Goal: Task Accomplishment & Management: Complete application form

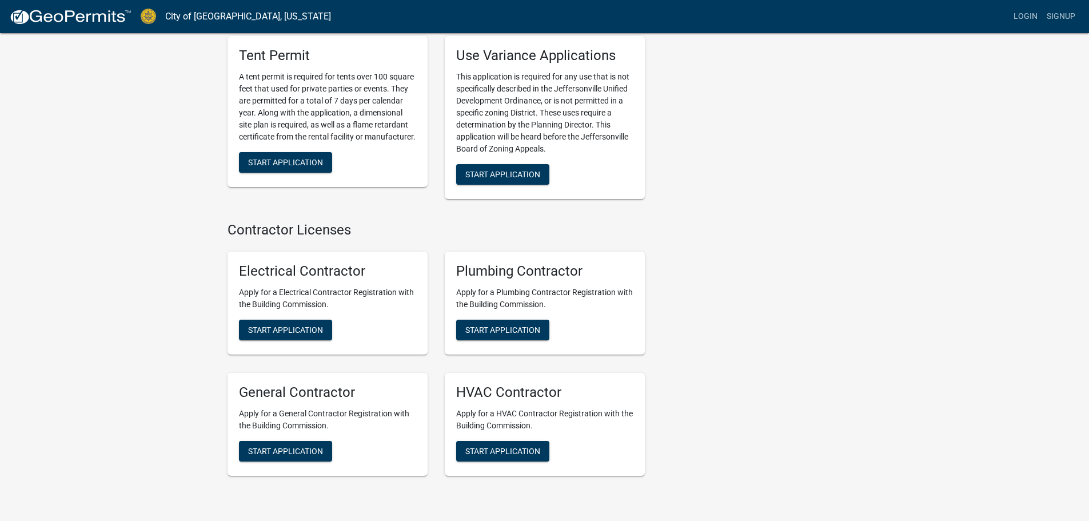
scroll to position [2261, 0]
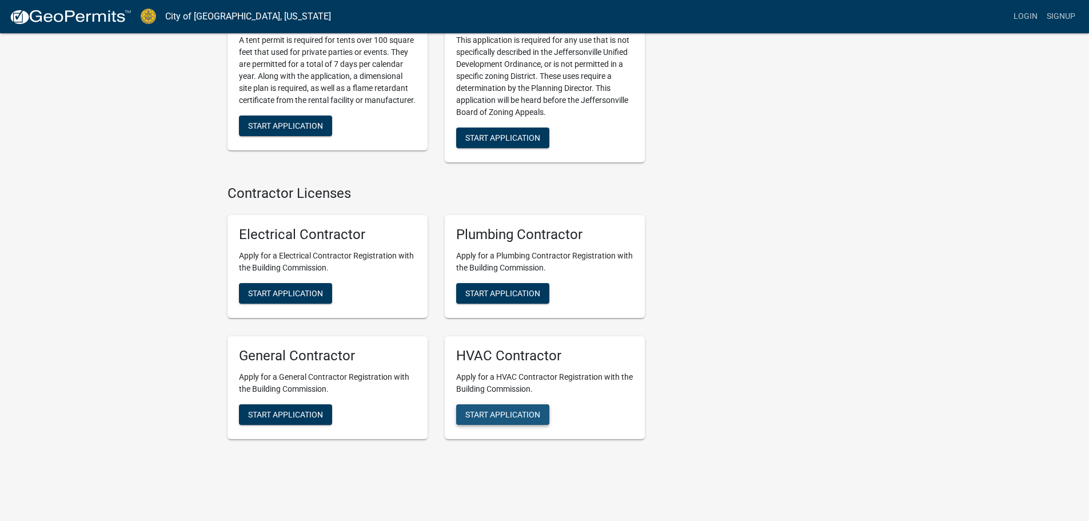
click at [502, 409] on span "Start Application" at bounding box center [502, 413] width 75 height 9
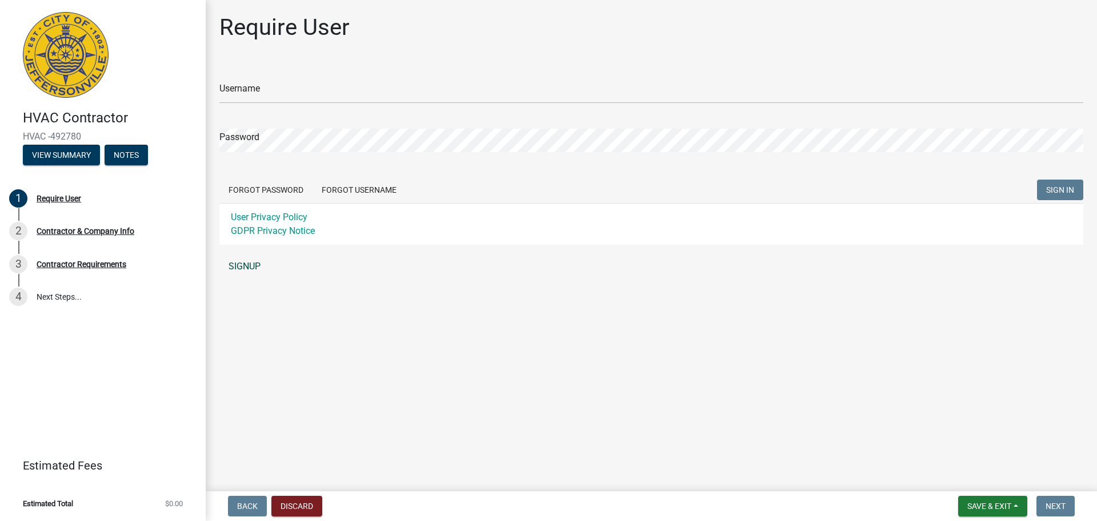
click at [248, 265] on link "SIGNUP" at bounding box center [651, 266] width 864 height 23
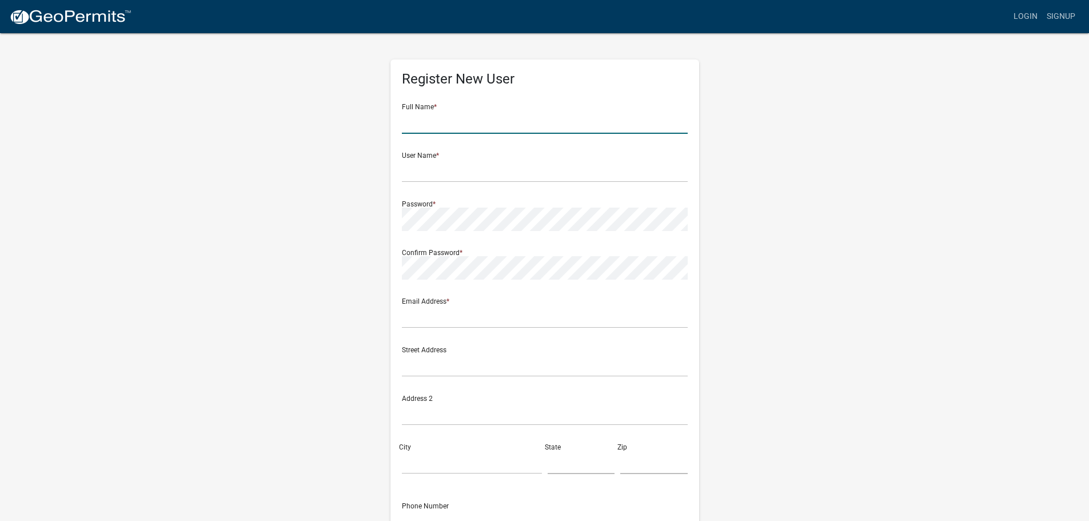
click at [437, 122] on input "text" at bounding box center [545, 121] width 286 height 23
type input "[PERSON_NAME]"
type input "[PERSON_NAME][EMAIL_ADDRESS][PERSON_NAME][DOMAIN_NAME]"
type input "[STREET_ADDRESS]"
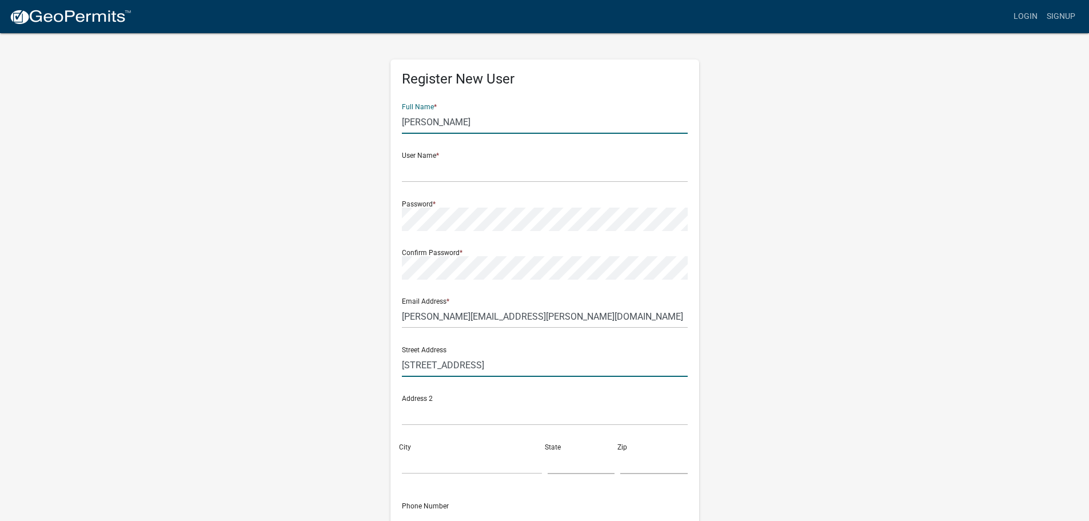
type input "Ft. [GEOGRAPHIC_DATA]"
type input "FL"
type input "33308"
type input "3047938784"
click at [468, 121] on input "[PERSON_NAME]" at bounding box center [545, 121] width 286 height 23
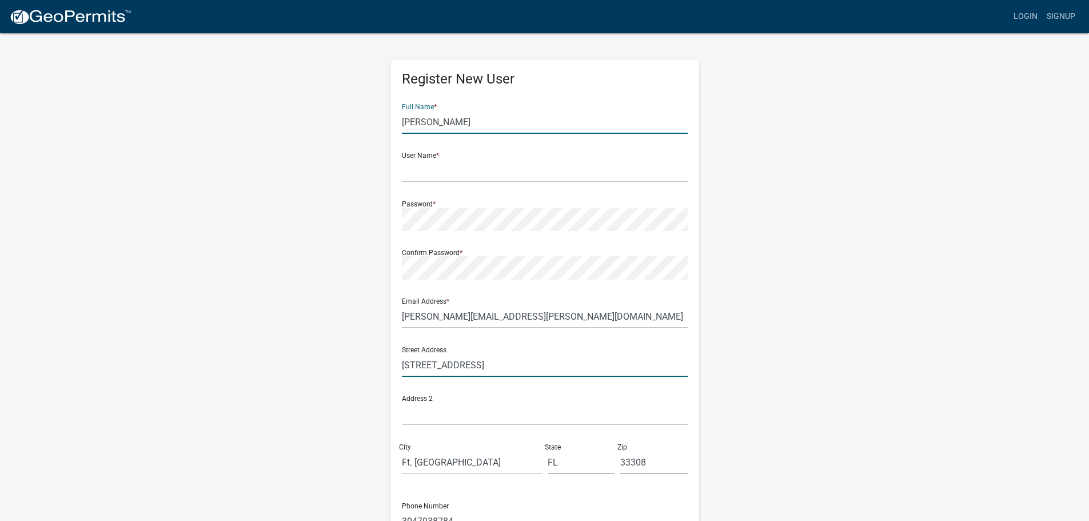
click at [508, 364] on input "[STREET_ADDRESS]" at bounding box center [545, 364] width 286 height 23
type input "[STREET_ADDRESS]"
click at [449, 169] on input "text" at bounding box center [545, 170] width 286 height 23
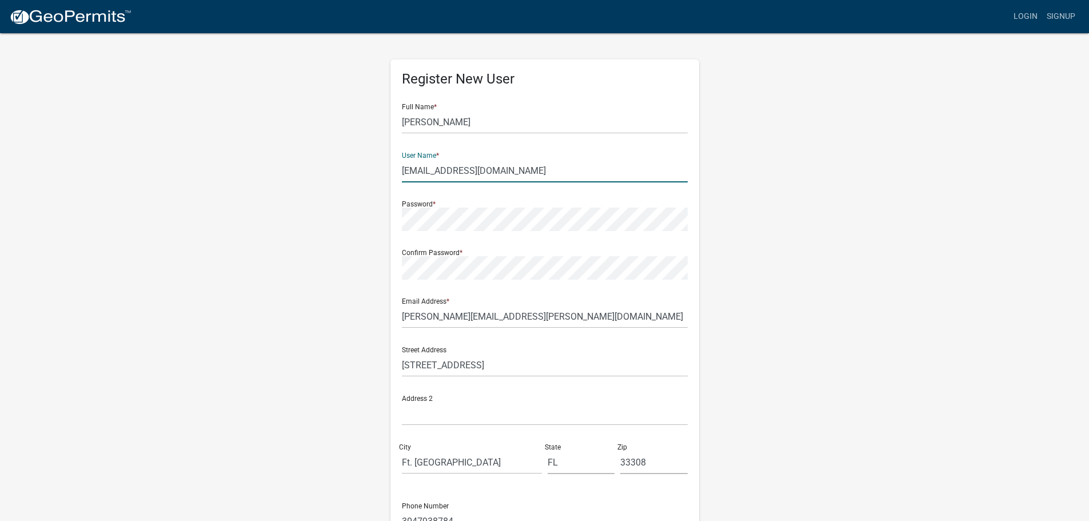
type input "[EMAIL_ADDRESS][DOMAIN_NAME]"
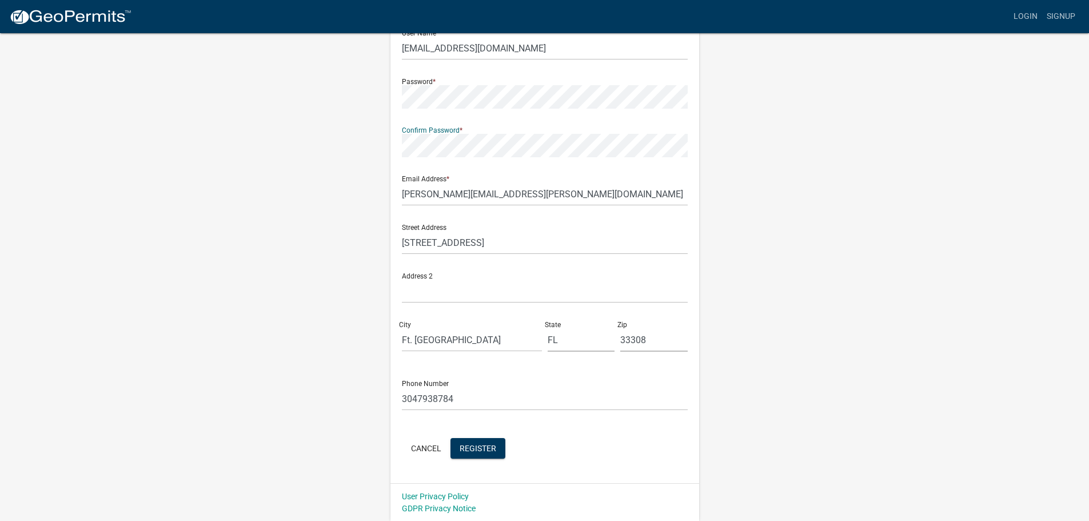
scroll to position [123, 0]
click at [494, 450] on span "Register" at bounding box center [477, 446] width 37 height 9
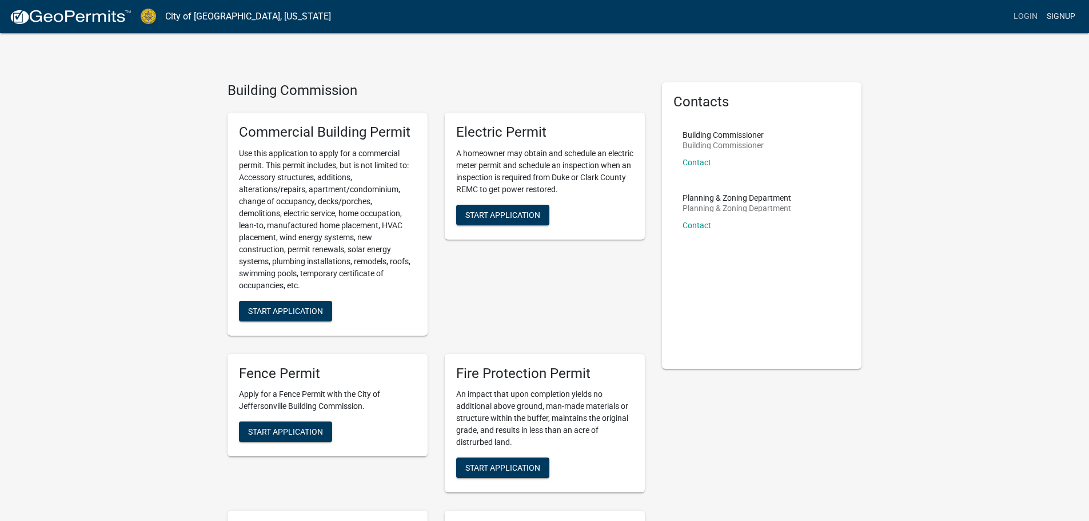
click at [1062, 15] on link "Signup" at bounding box center [1061, 17] width 38 height 22
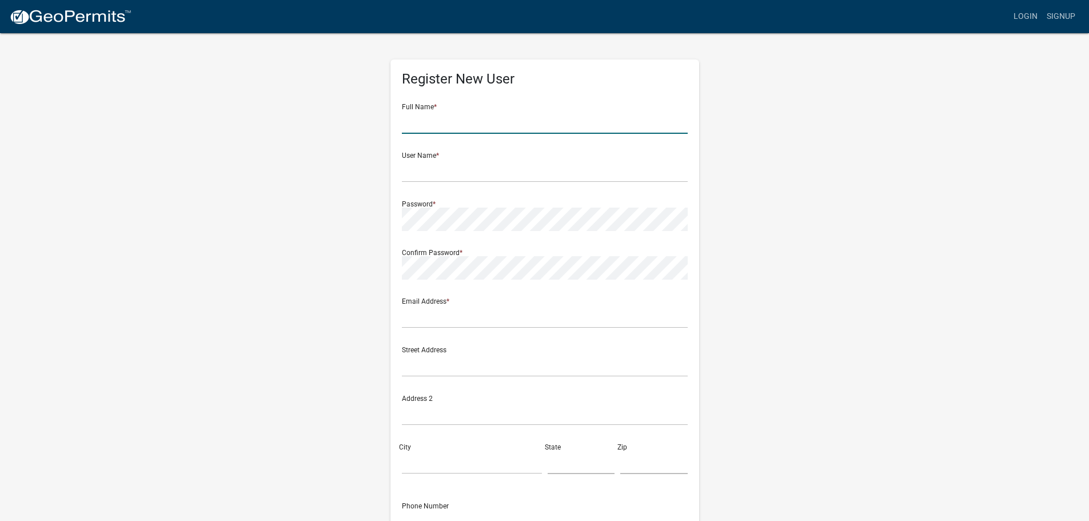
click at [439, 123] on input "text" at bounding box center [545, 121] width 286 height 23
type input "[PERSON_NAME]"
type input "kathryn.kunz@lennox.com"
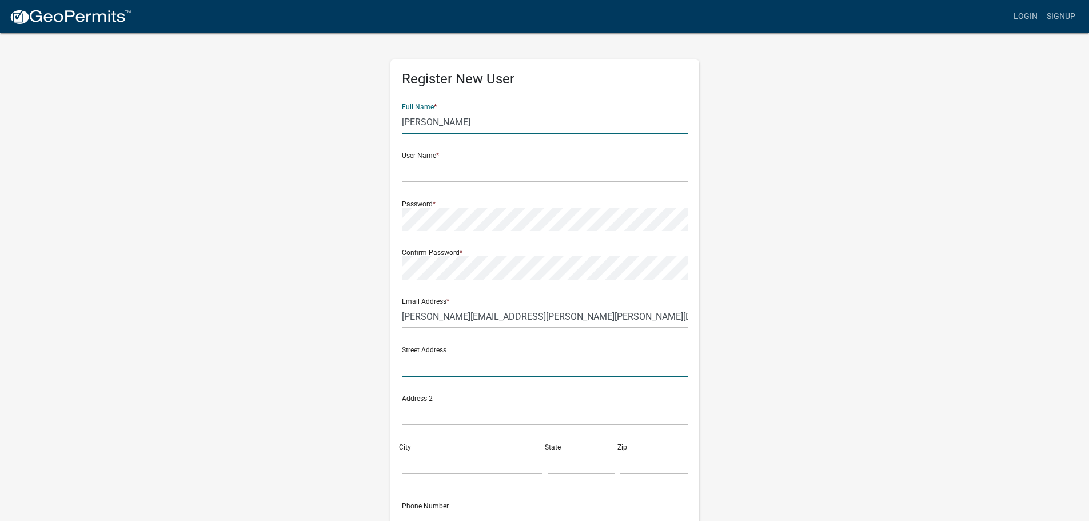
type input "[STREET_ADDRESS]"
type input "Ft Lauderdale"
type input "FL"
type input "33308"
type input "9547453701"
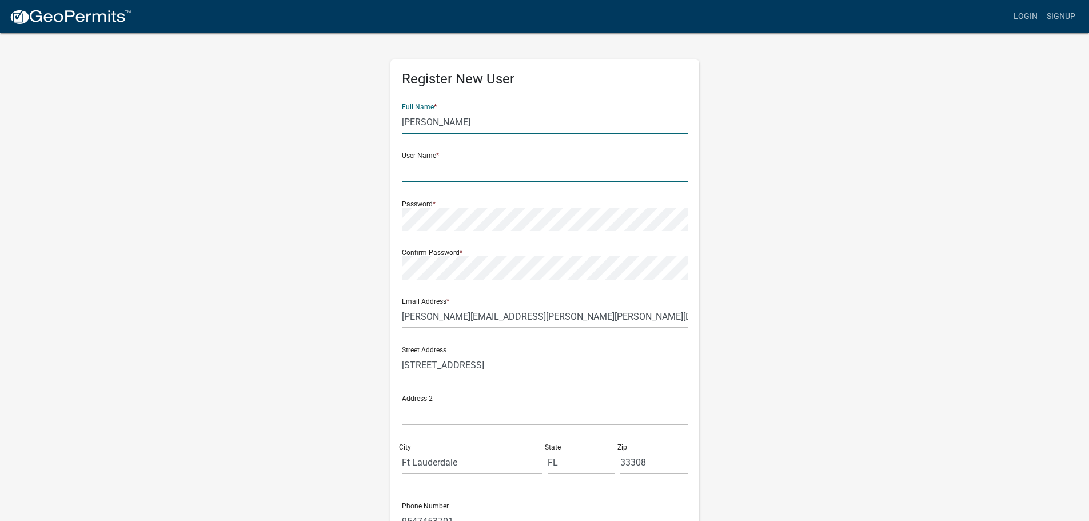
click at [457, 172] on input "text" at bounding box center [545, 170] width 286 height 23
type input "[EMAIL_ADDRESS][DOMAIN_NAME]"
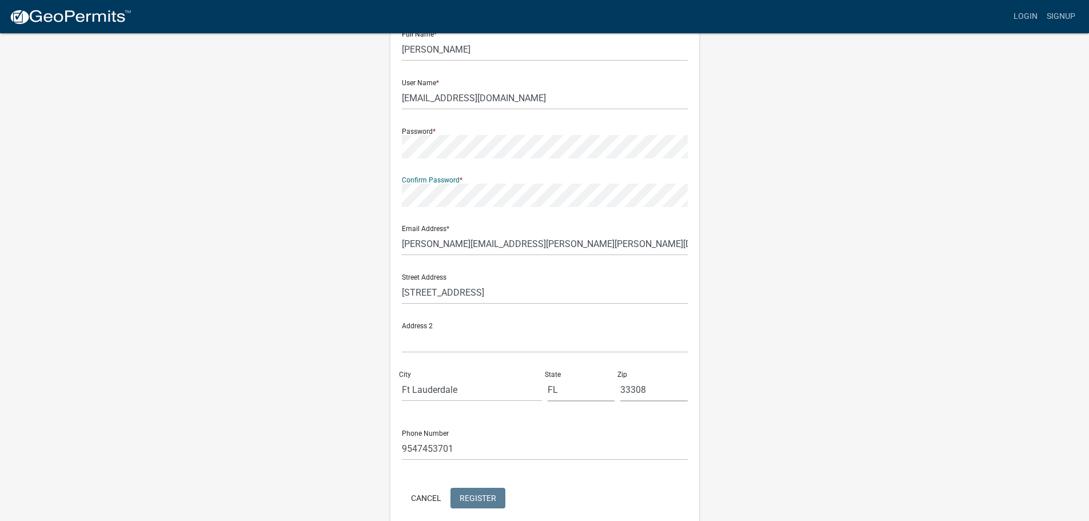
scroll to position [123, 0]
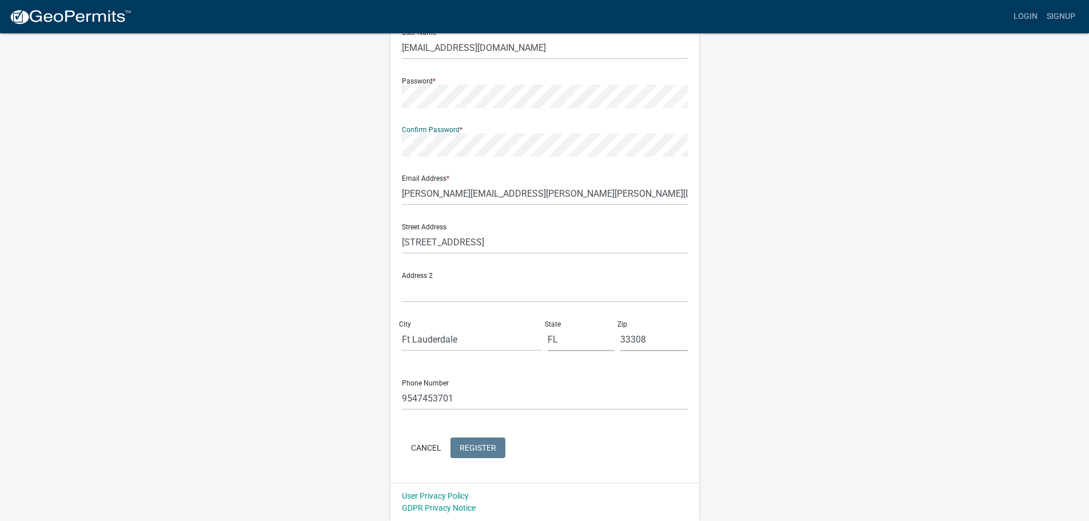
click at [485, 448] on form "Full Name * Kathryn Kunz User Name * licensing@lennoxnas.com Password * Confirm…" at bounding box center [545, 215] width 286 height 489
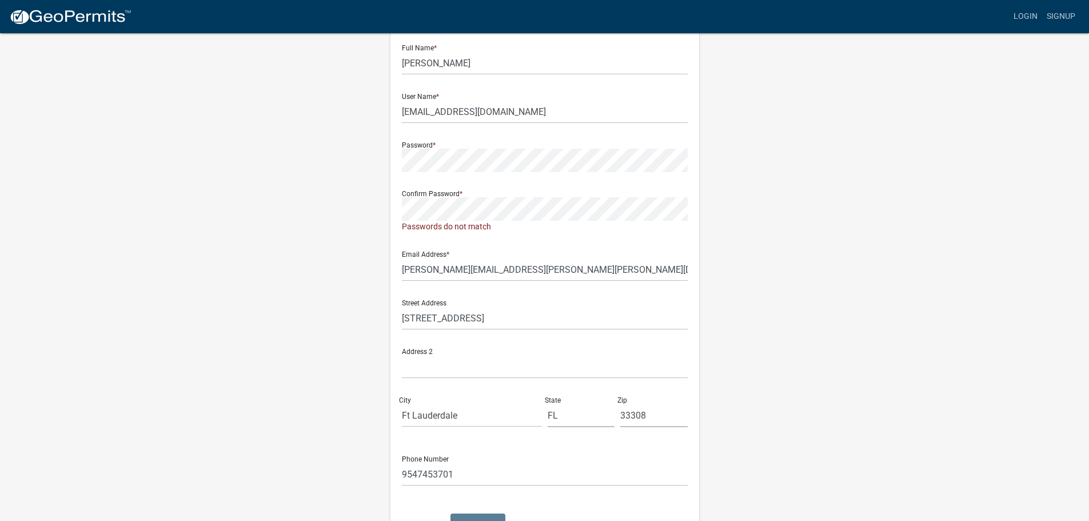
scroll to position [0, 0]
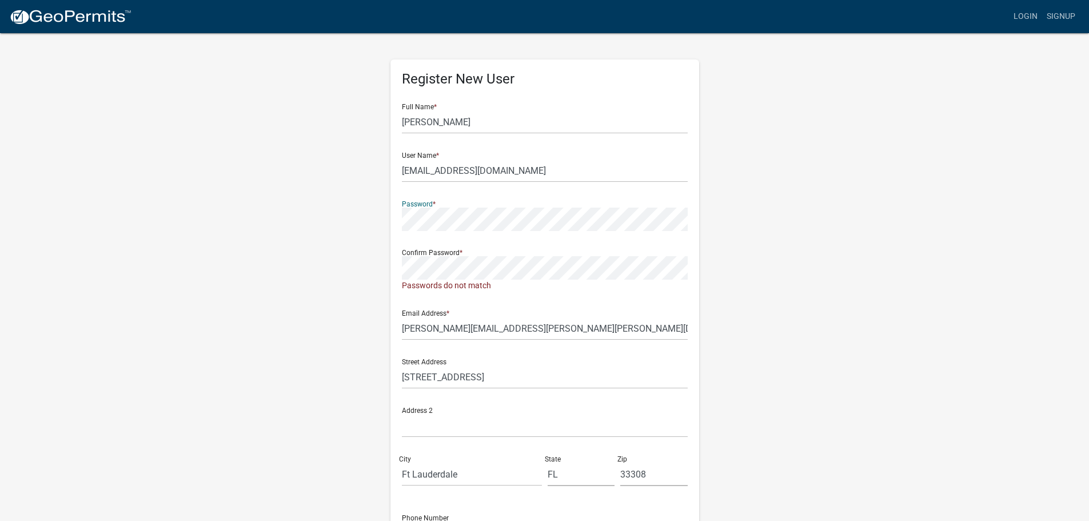
click at [375, 224] on div "Register New User Full Name * Kathryn Kunz User Name * licensing@lennoxnas.com …" at bounding box center [544, 343] width 651 height 623
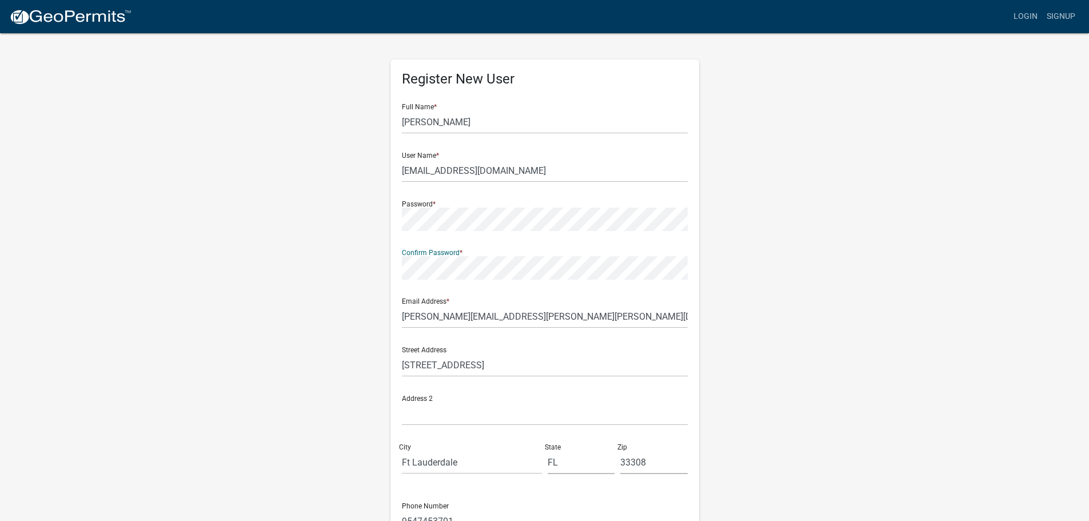
click at [378, 273] on div "Register New User Full Name * Kathryn Kunz User Name * licensing@lennoxnas.com …" at bounding box center [544, 337] width 651 height 611
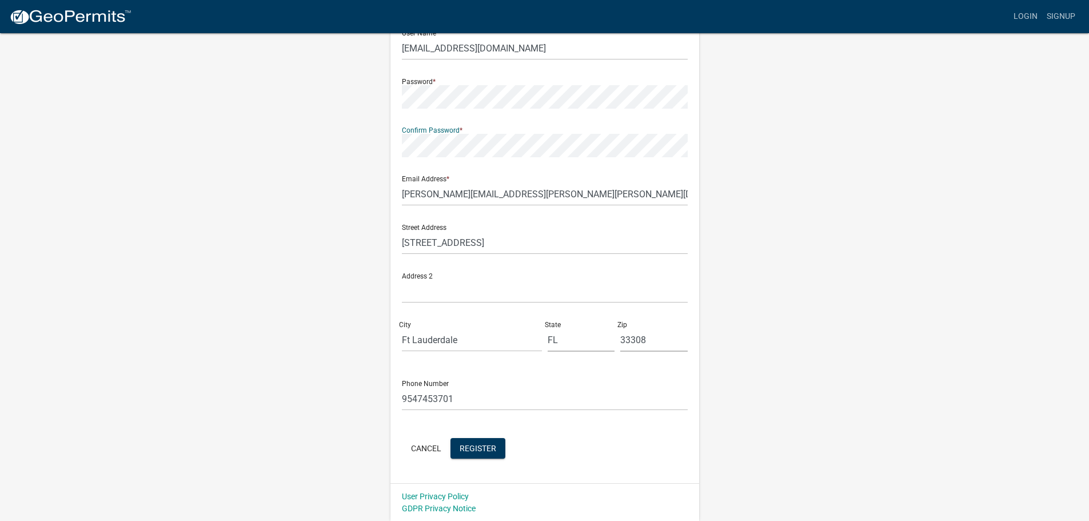
scroll to position [123, 0]
click at [481, 448] on span "Register" at bounding box center [477, 446] width 37 height 9
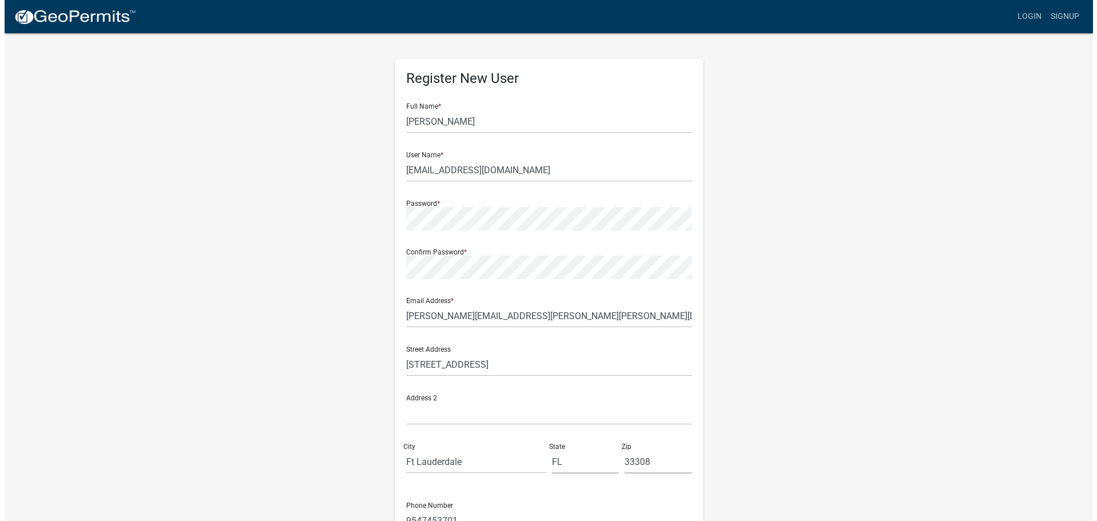
scroll to position [0, 0]
click at [1024, 21] on link "Login" at bounding box center [1025, 17] width 33 height 22
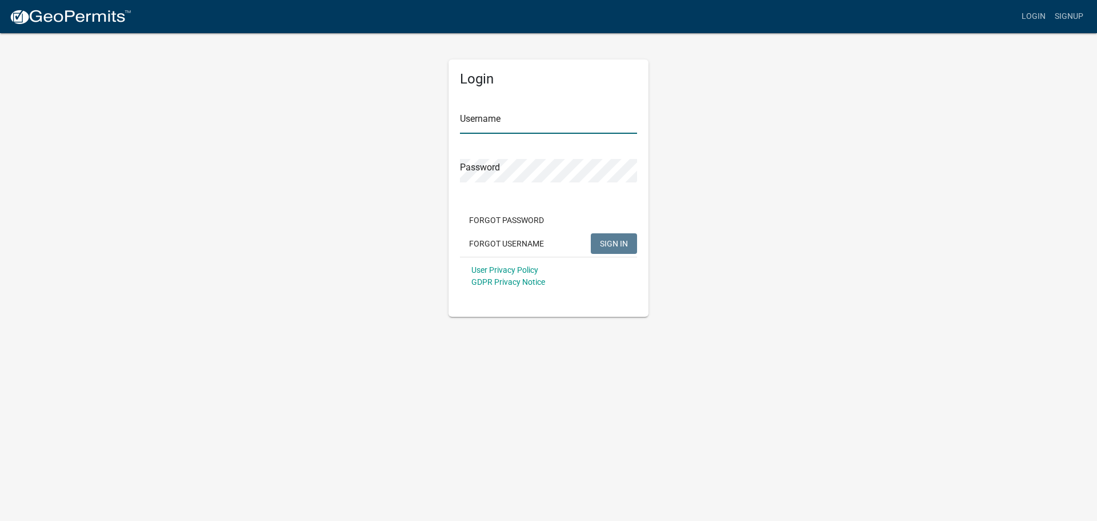
click at [501, 119] on input "Username" at bounding box center [548, 121] width 177 height 23
type input "[EMAIL_ADDRESS][DOMAIN_NAME]"
click at [597, 237] on button "SIGN IN" at bounding box center [614, 243] width 46 height 21
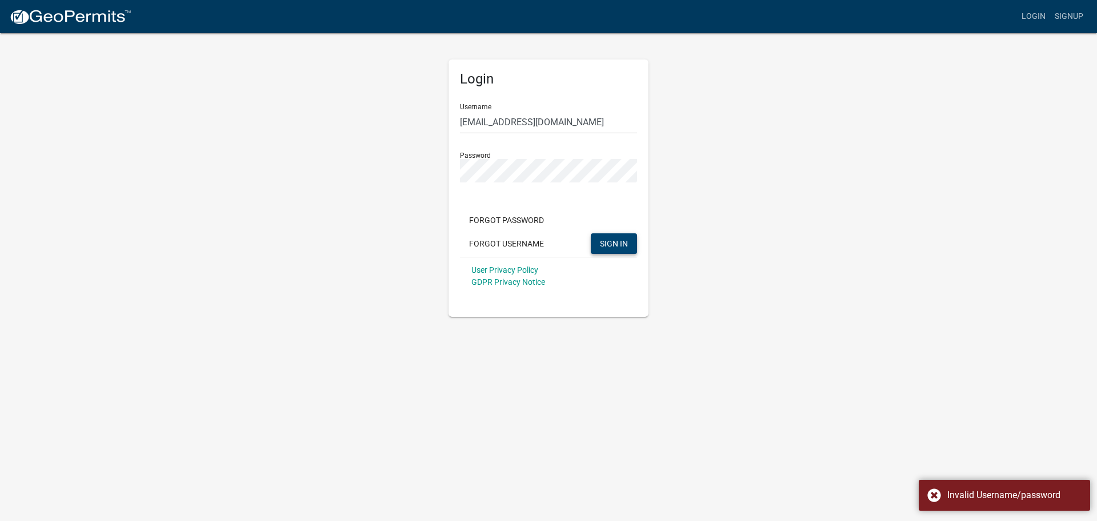
click at [600, 242] on span "SIGN IN" at bounding box center [614, 242] width 28 height 9
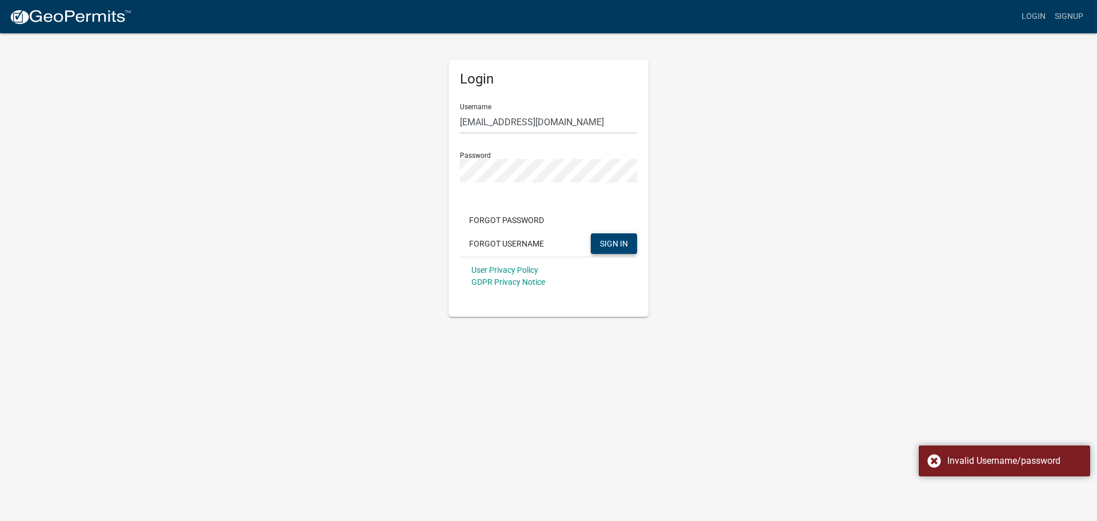
click at [940, 399] on body "Internet Explorer does NOT work with GeoPermits. Get a new browser for more sec…" at bounding box center [548, 260] width 1097 height 521
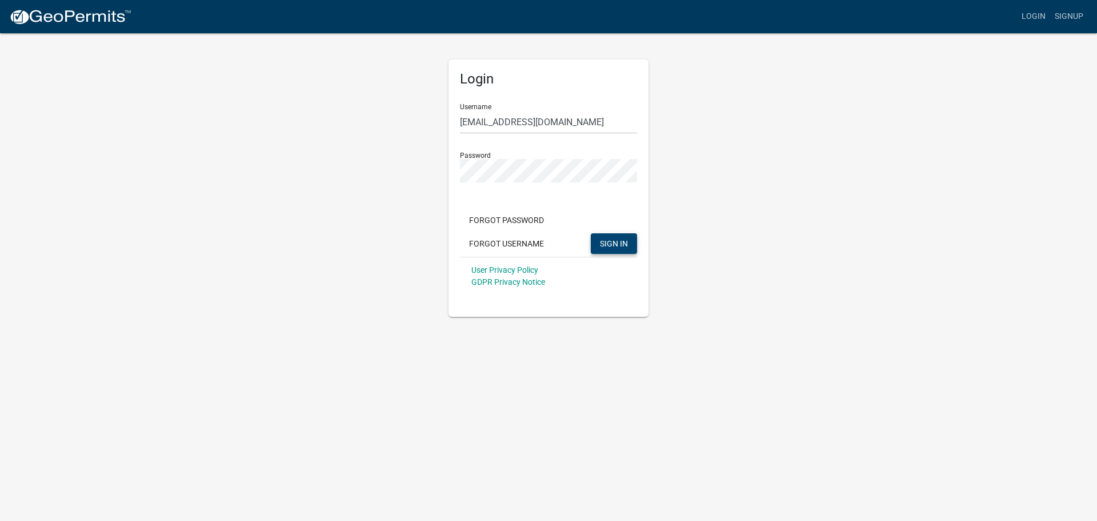
click at [603, 240] on span "SIGN IN" at bounding box center [614, 242] width 28 height 9
click at [425, 174] on div "Login Username licensing@lennoxnas.com Password Forgot Password Forgot Username…" at bounding box center [548, 174] width 651 height 285
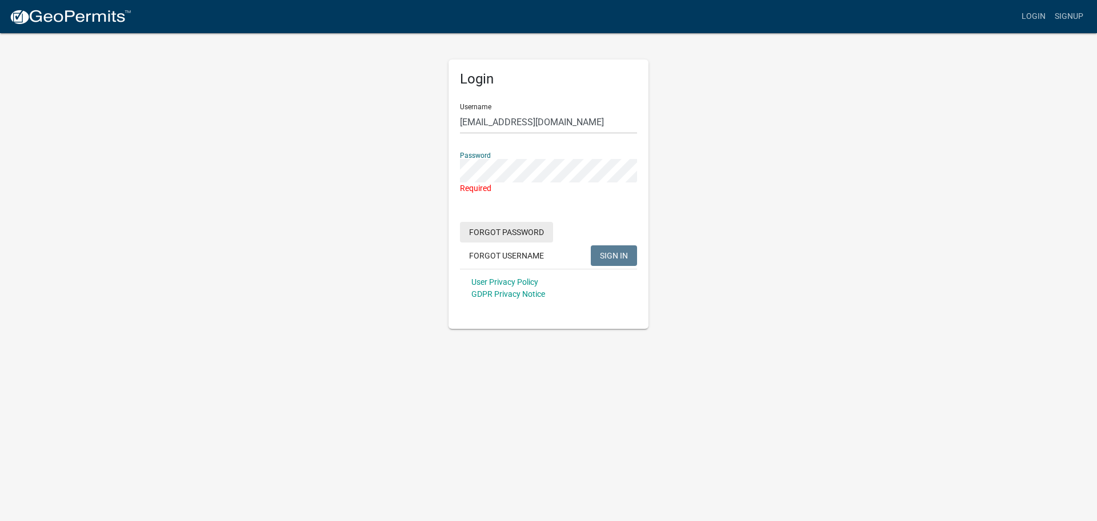
click at [494, 231] on button "Forgot Password" at bounding box center [506, 232] width 93 height 21
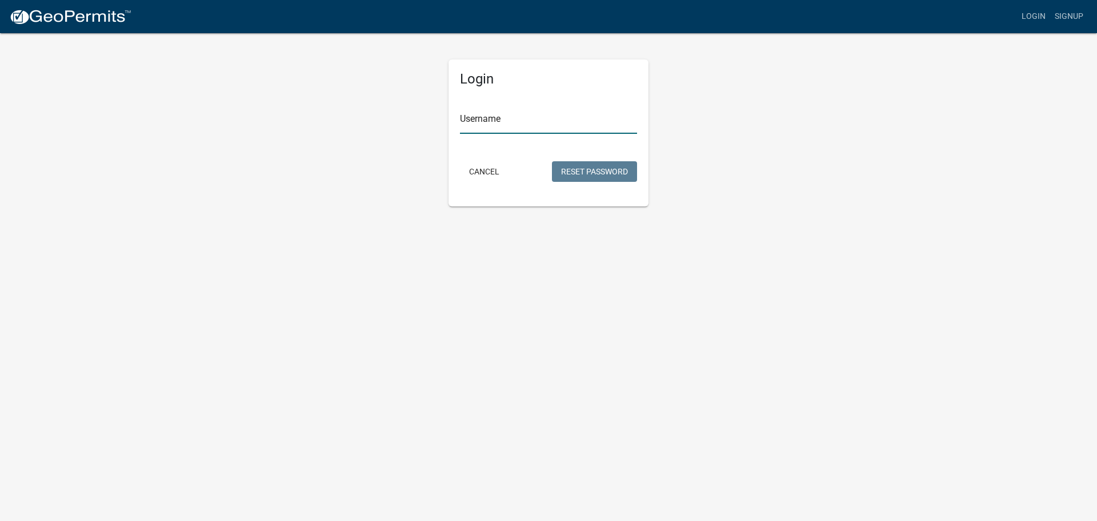
click at [480, 119] on input "Username" at bounding box center [548, 121] width 177 height 23
type input "l"
type input "[EMAIL_ADDRESS][DOMAIN_NAME]"
click at [582, 172] on button "Reset Password" at bounding box center [594, 171] width 85 height 21
